Goal: Find specific page/section: Find specific page/section

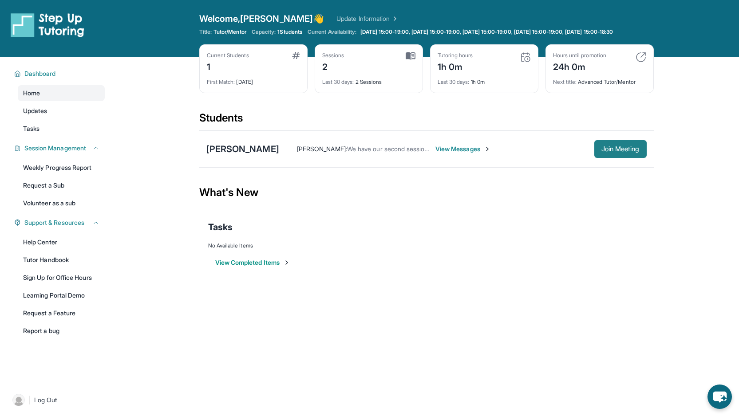
click at [602, 152] on span "Join Meeting" at bounding box center [621, 149] width 38 height 5
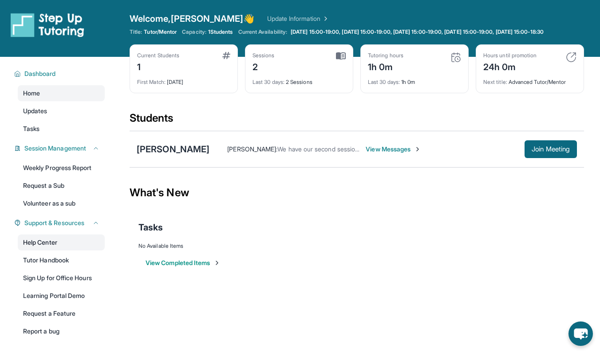
click at [51, 248] on link "Help Center" at bounding box center [61, 242] width 87 height 16
click at [541, 158] on button "Join Meeting" at bounding box center [551, 149] width 52 height 18
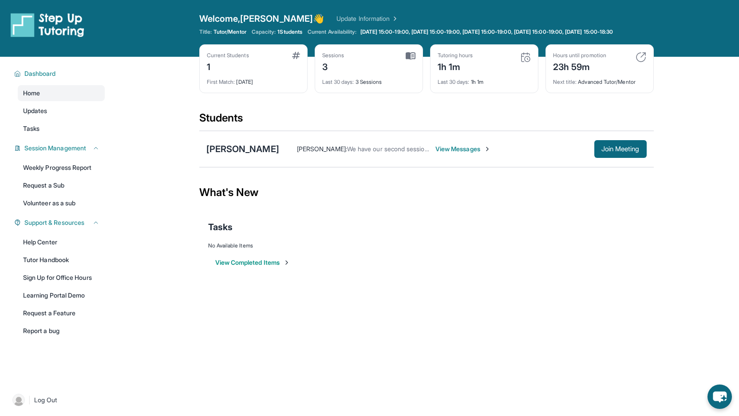
click at [449, 154] on span "View Messages" at bounding box center [464, 149] width 56 height 9
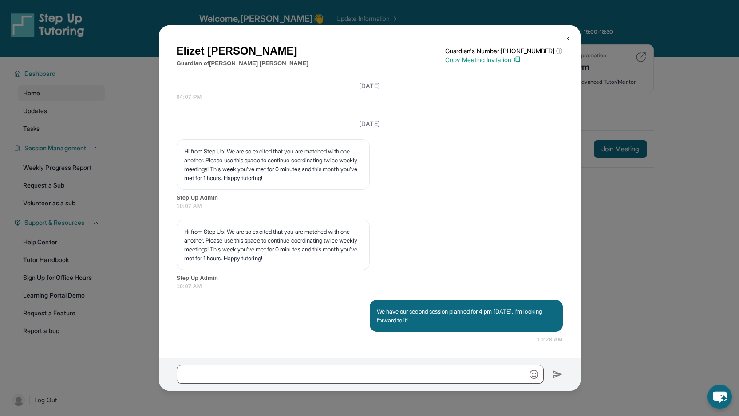
scroll to position [1190, 0]
click at [567, 38] on img at bounding box center [567, 38] width 7 height 7
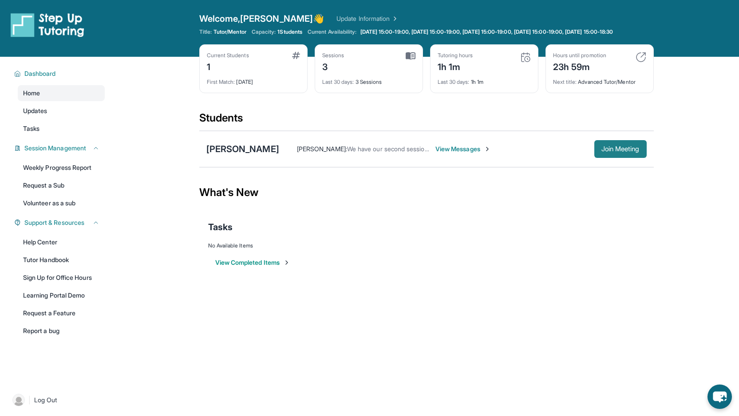
click at [611, 152] on span "Join Meeting" at bounding box center [621, 149] width 38 height 5
click at [242, 155] on div "[PERSON_NAME]" at bounding box center [242, 149] width 73 height 12
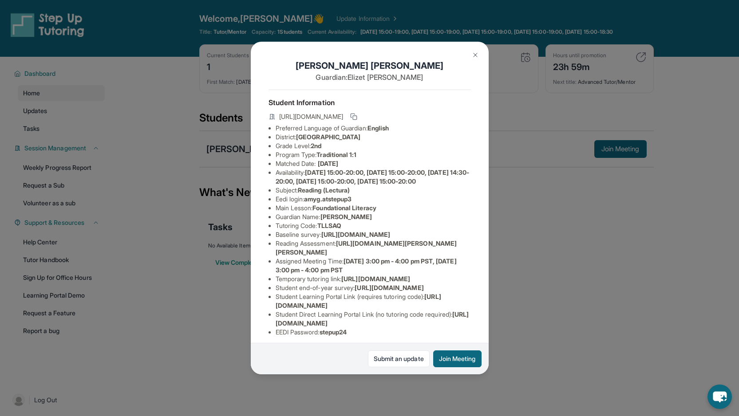
click at [288, 185] on span "[DATE] 15:00-20:00, [DATE] 15:00-20:00, [DATE] 14:30-20:00, [DATE] 15:00-20:00,…" at bounding box center [373, 177] width 194 height 16
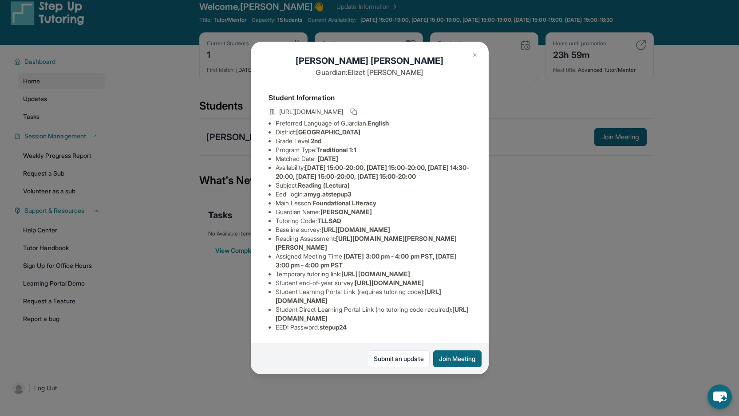
scroll to position [8, 0]
click at [476, 56] on img at bounding box center [475, 55] width 7 height 7
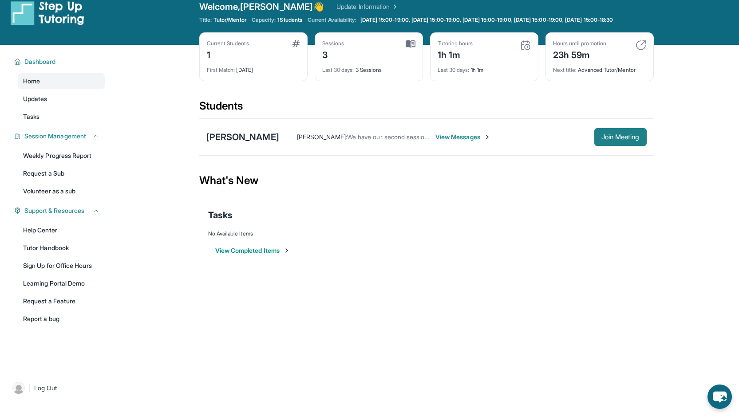
click at [618, 140] on span "Join Meeting" at bounding box center [621, 137] width 38 height 5
click at [241, 143] on div "[PERSON_NAME]" at bounding box center [242, 137] width 73 height 12
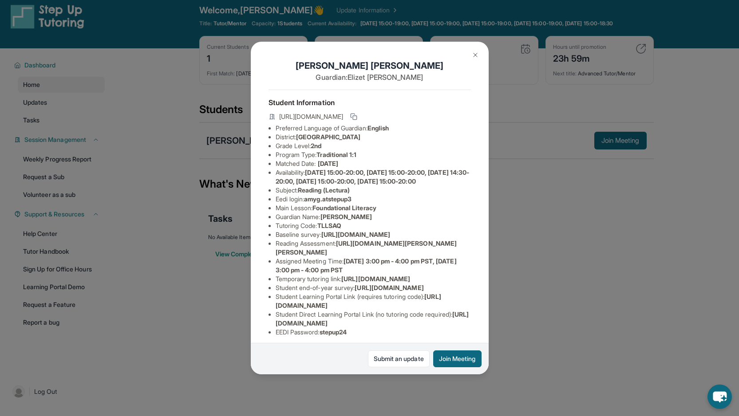
scroll to position [8, 0]
drag, startPoint x: 342, startPoint y: 286, endPoint x: 466, endPoint y: 303, distance: 125.1
click at [466, 303] on div "[PERSON_NAME] Guardian: [PERSON_NAME] Student Information [URL][DOMAIN_NAME] Pr…" at bounding box center [370, 208] width 238 height 333
copy span "[URL][DOMAIN_NAME][PERSON_NAME][PERSON_NAME]"
click at [475, 55] on img at bounding box center [475, 55] width 7 height 7
